Goal: Task Accomplishment & Management: Complete application form

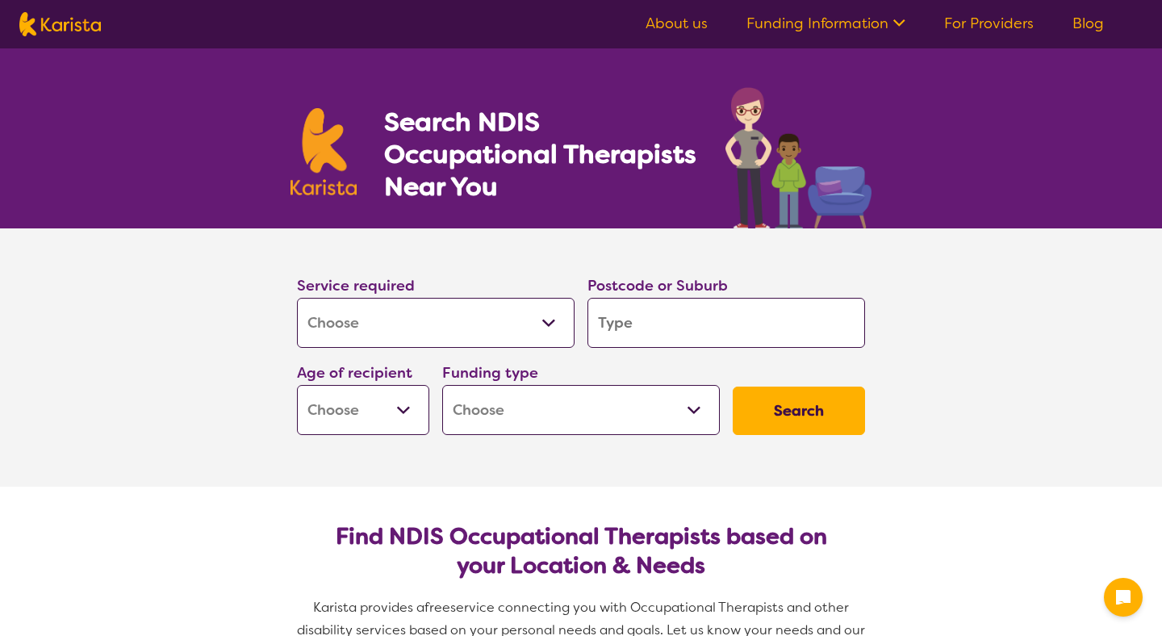
select select "[MEDICAL_DATA]"
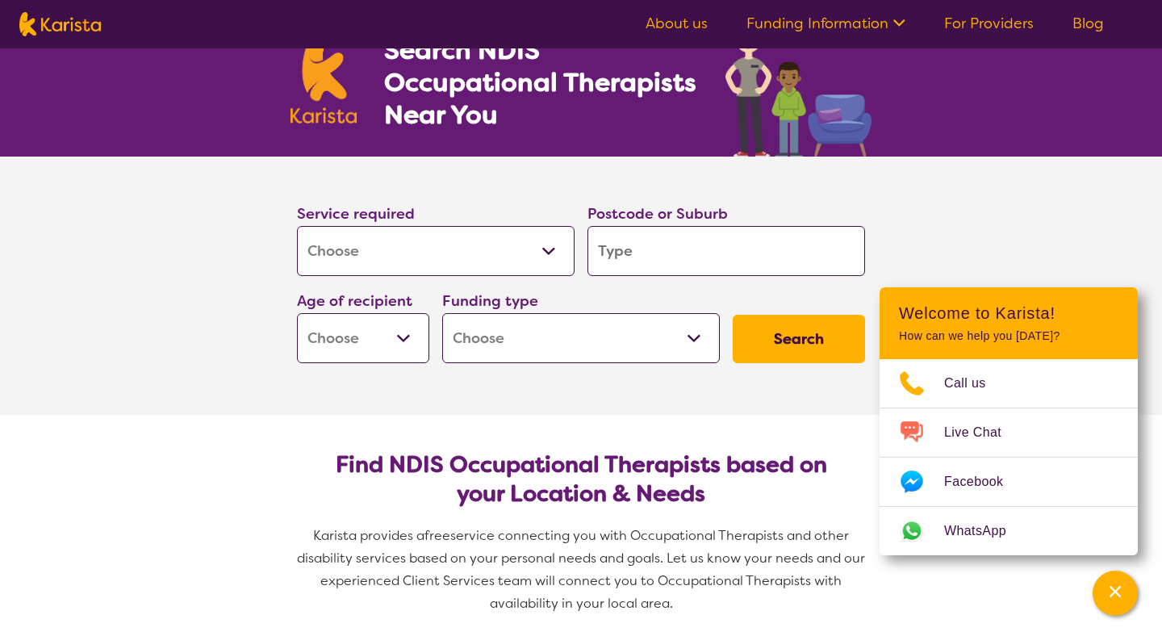
scroll to position [110, 0]
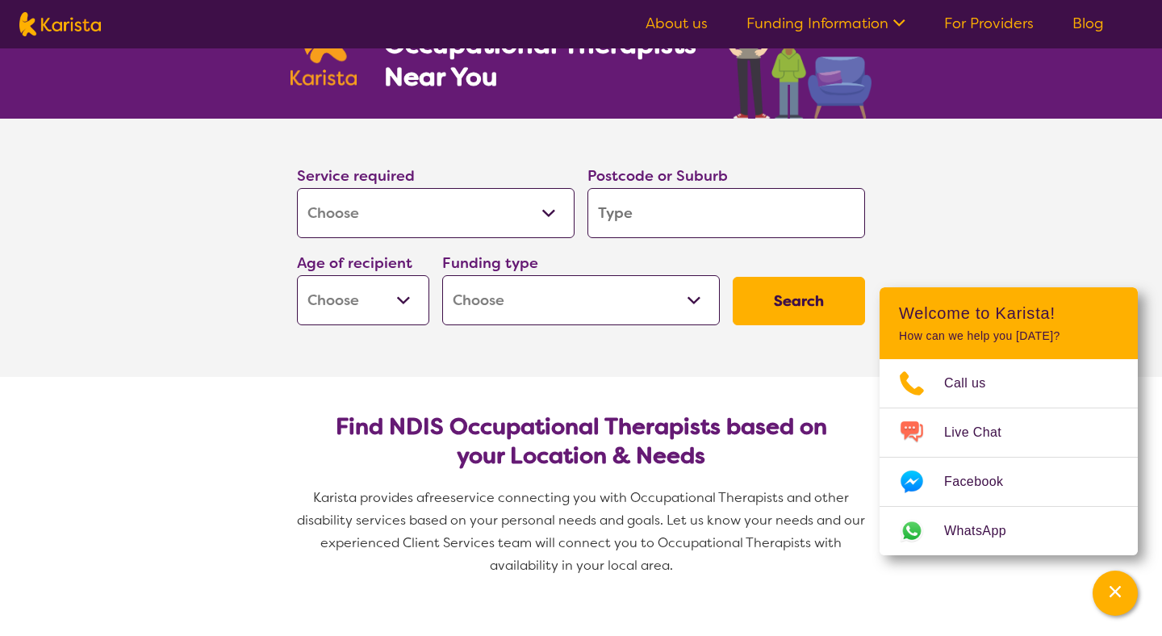
click at [413, 320] on select "Early Childhood - 0 to 9 Child - 10 to 11 Adolescent - 12 to 17 Adult - 18 to 6…" at bounding box center [363, 300] width 132 height 50
select select "AD"
click at [297, 275] on select "Early Childhood - 0 to 9 Child - 10 to 11 Adolescent - 12 to 17 Adult - 18 to 6…" at bounding box center [363, 300] width 132 height 50
select select "AD"
click at [652, 233] on input "search" at bounding box center [727, 213] width 278 height 50
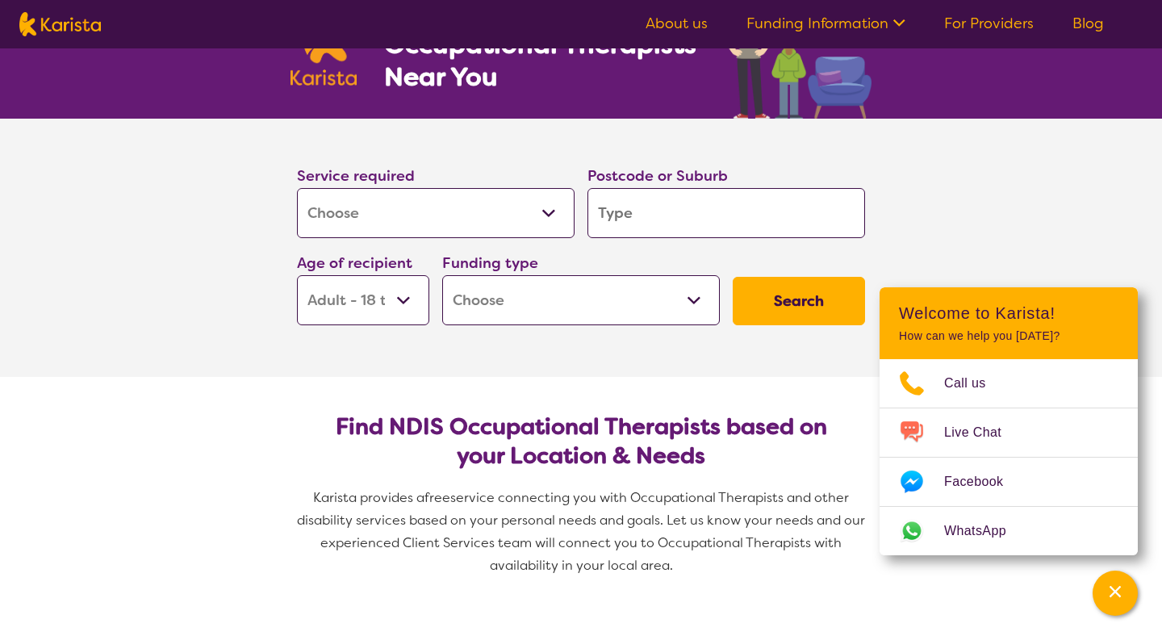
type input "3"
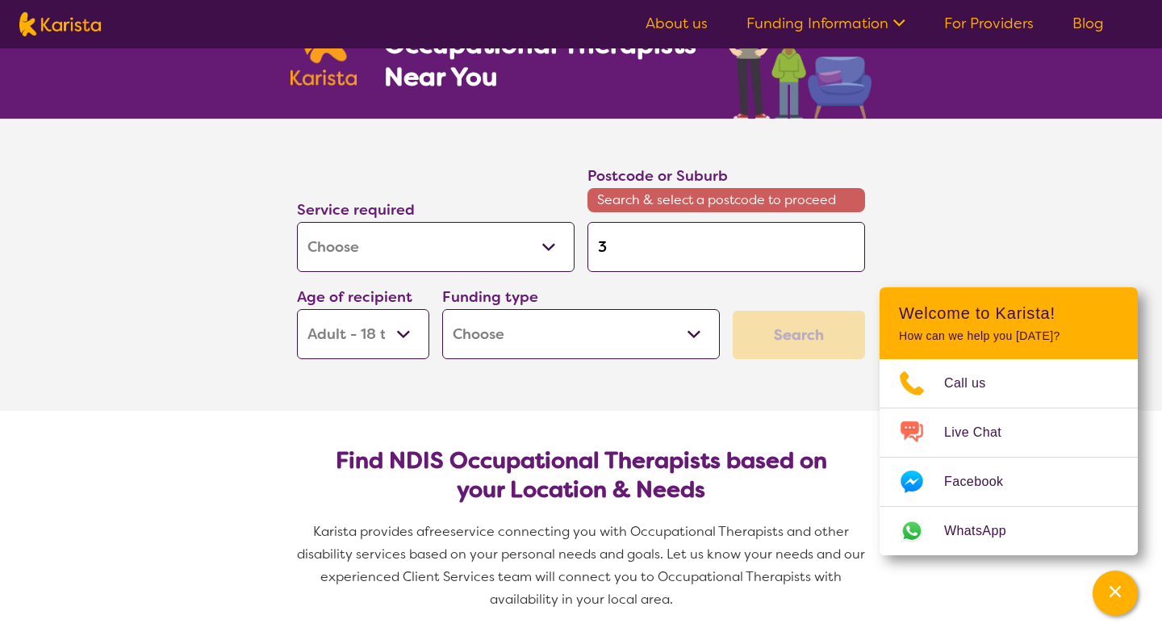
type input "30"
type input "303"
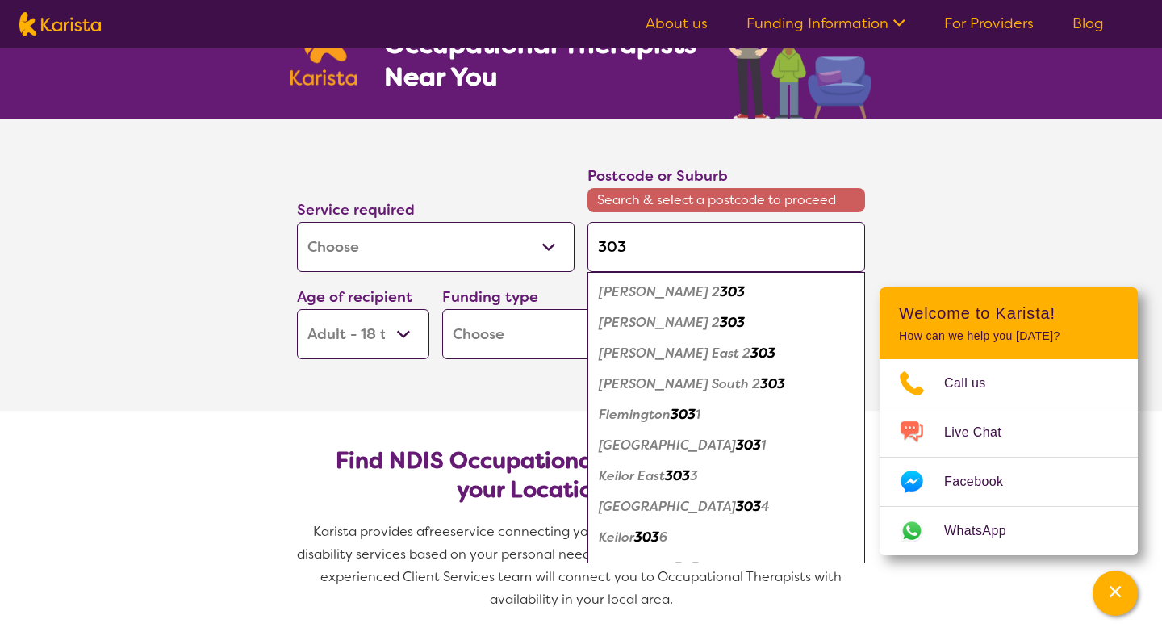
type input "3032"
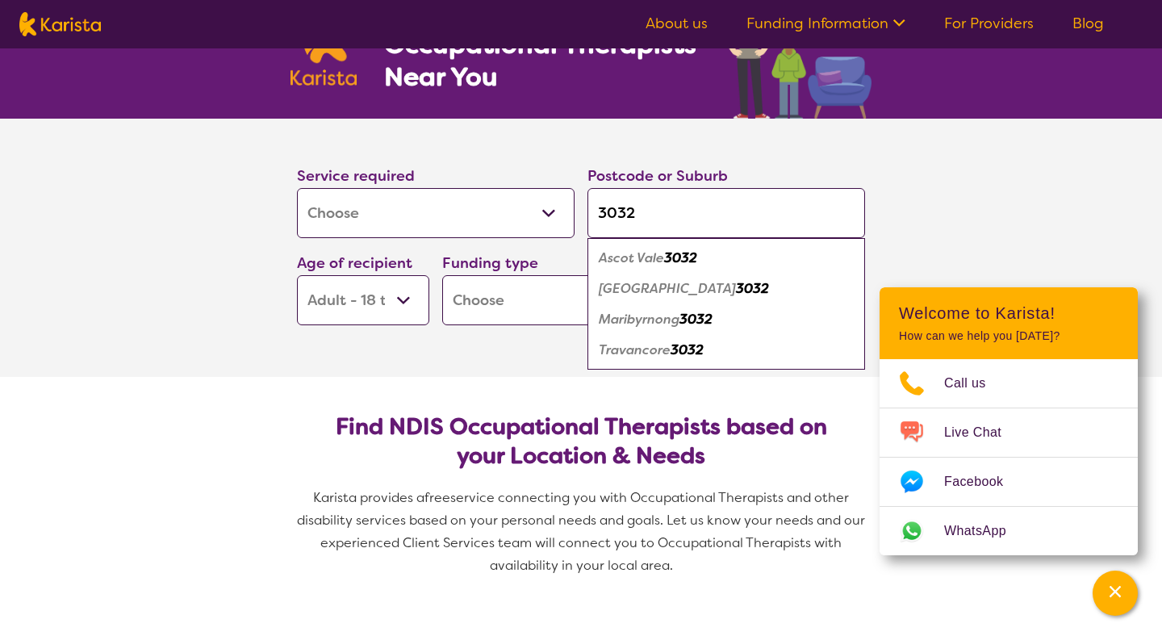
type input "3032"
click at [643, 261] on em "Ascot Vale" at bounding box center [631, 257] width 65 height 17
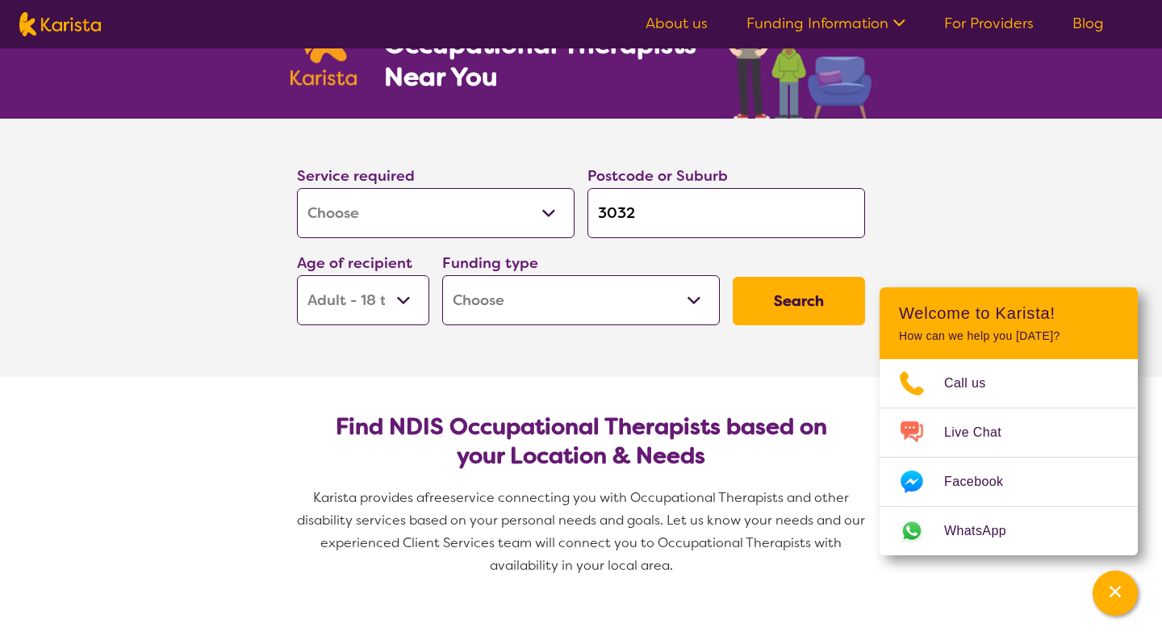
click at [687, 298] on select "Home Care Package (HCP) National Disability Insurance Scheme (NDIS) I don't know" at bounding box center [581, 300] width 278 height 50
select select "NDIS"
click at [442, 275] on select "Home Care Package (HCP) National Disability Insurance Scheme (NDIS) I don't know" at bounding box center [581, 300] width 278 height 50
select select "NDIS"
click at [786, 306] on button "Search" at bounding box center [799, 301] width 132 height 48
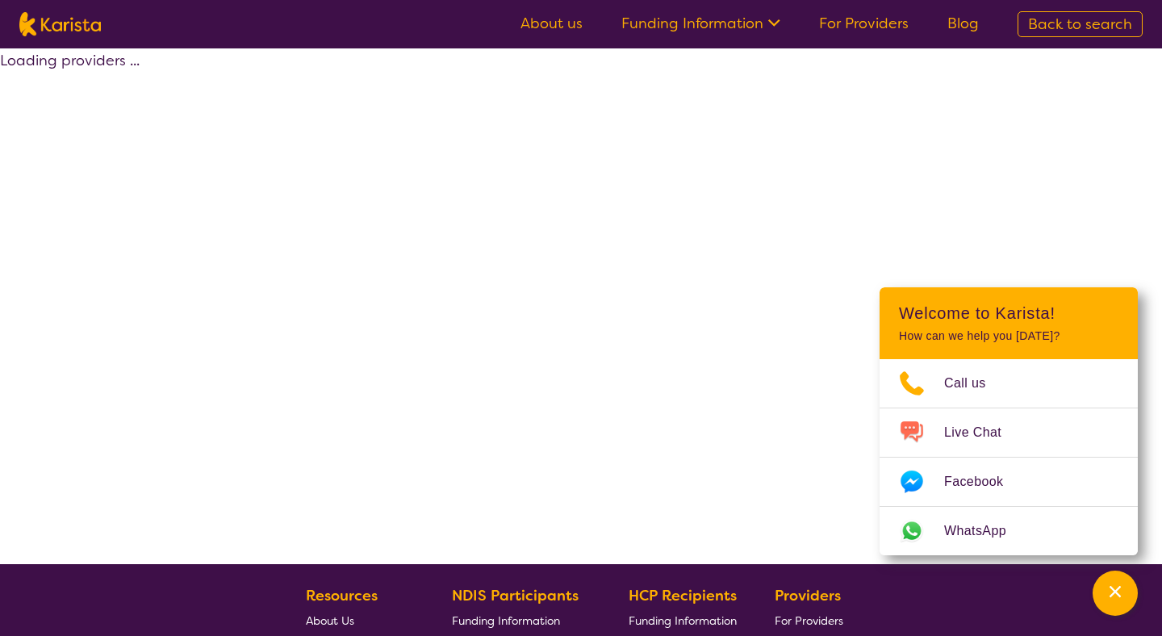
select select "by_score"
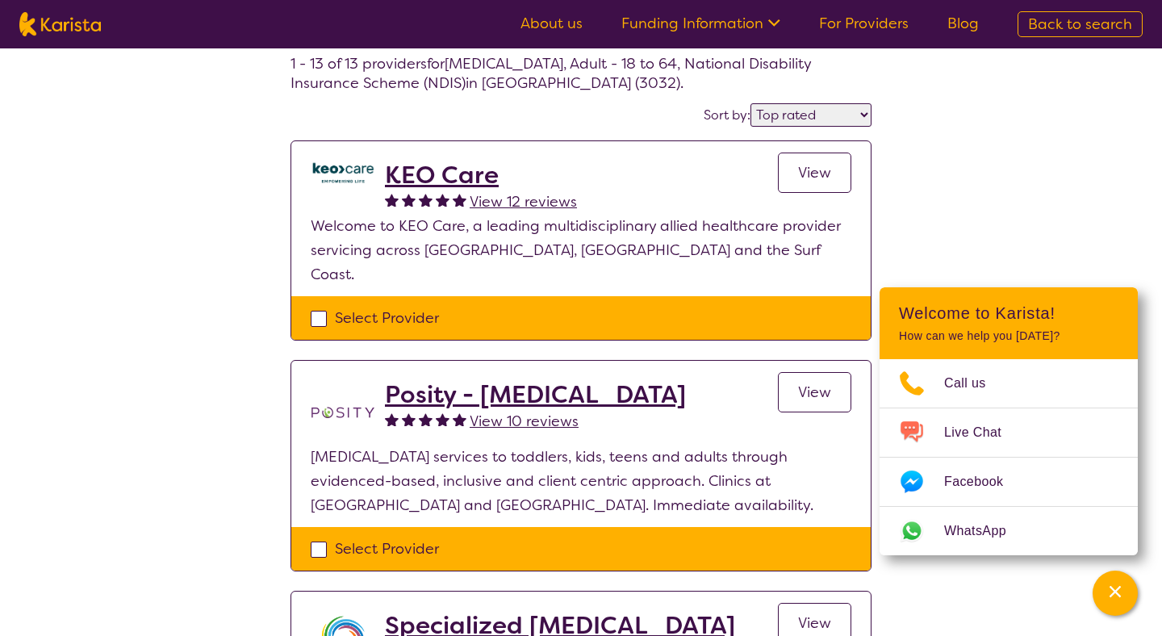
scroll to position [157, 0]
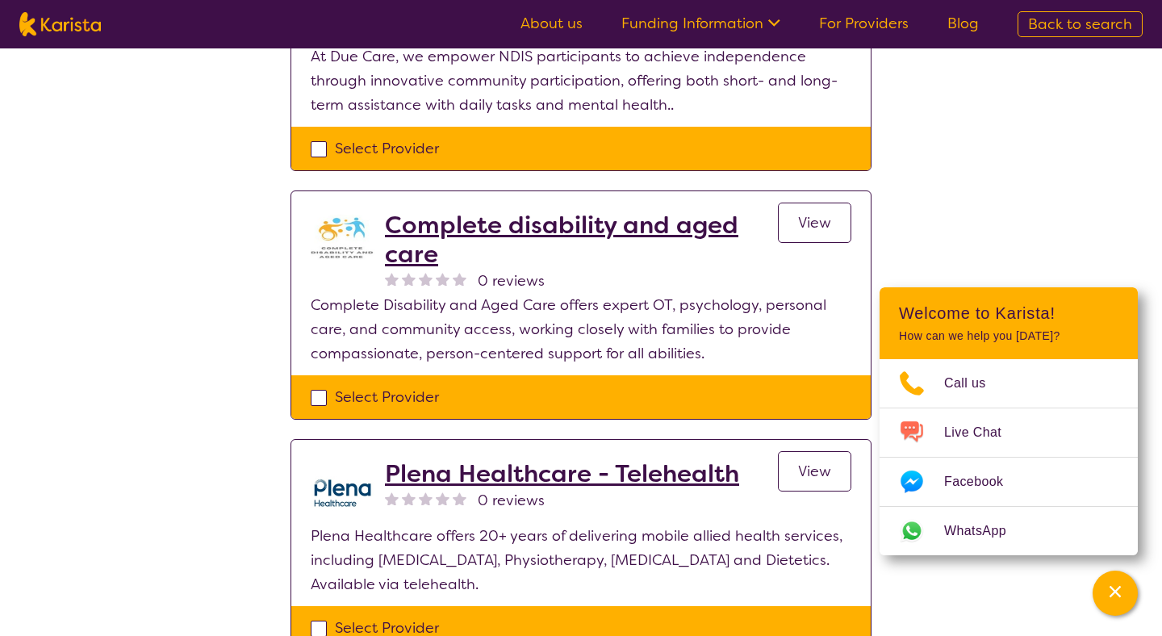
scroll to position [2594, 0]
